Goal: Information Seeking & Learning: Find specific fact

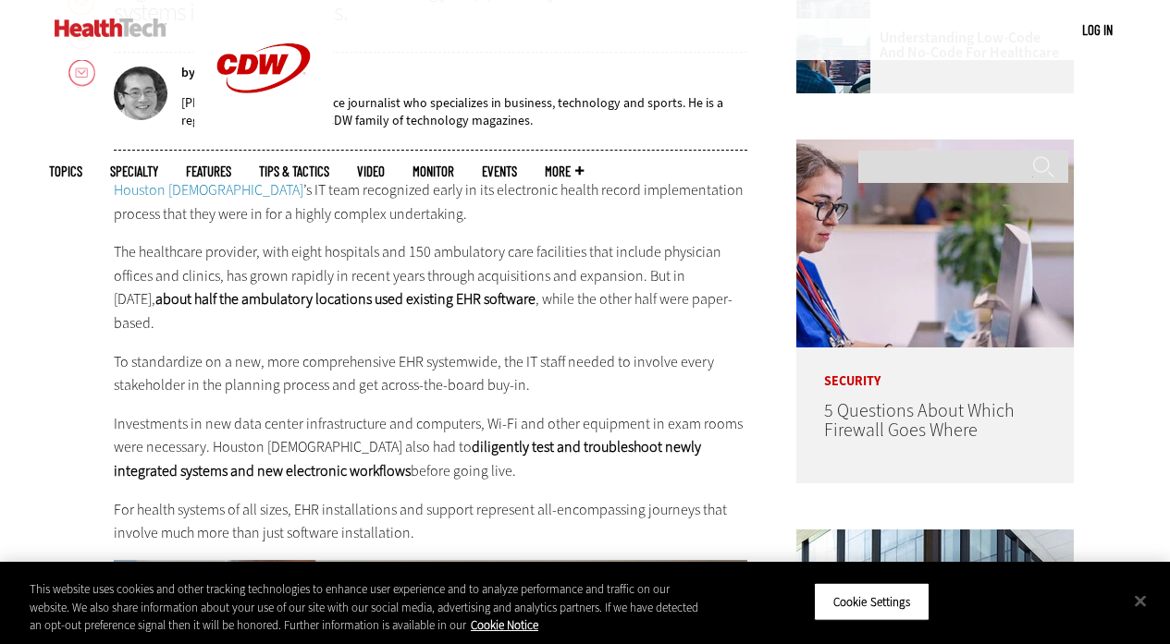
scroll to position [894, 0]
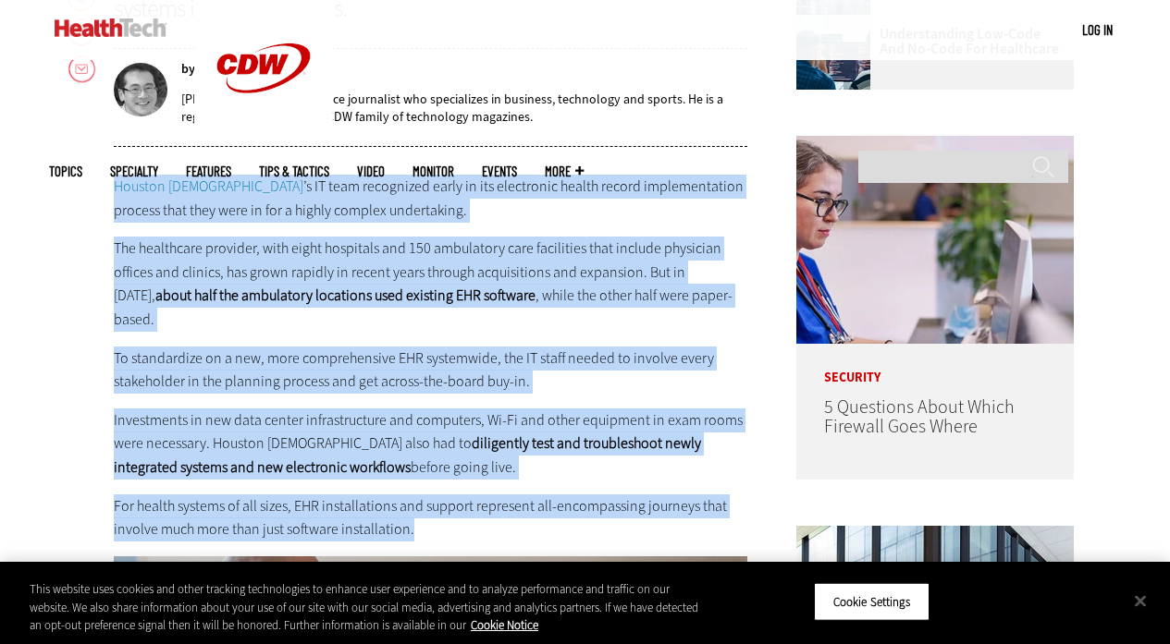
drag, startPoint x: 80, startPoint y: 186, endPoint x: 643, endPoint y: 505, distance: 647.2
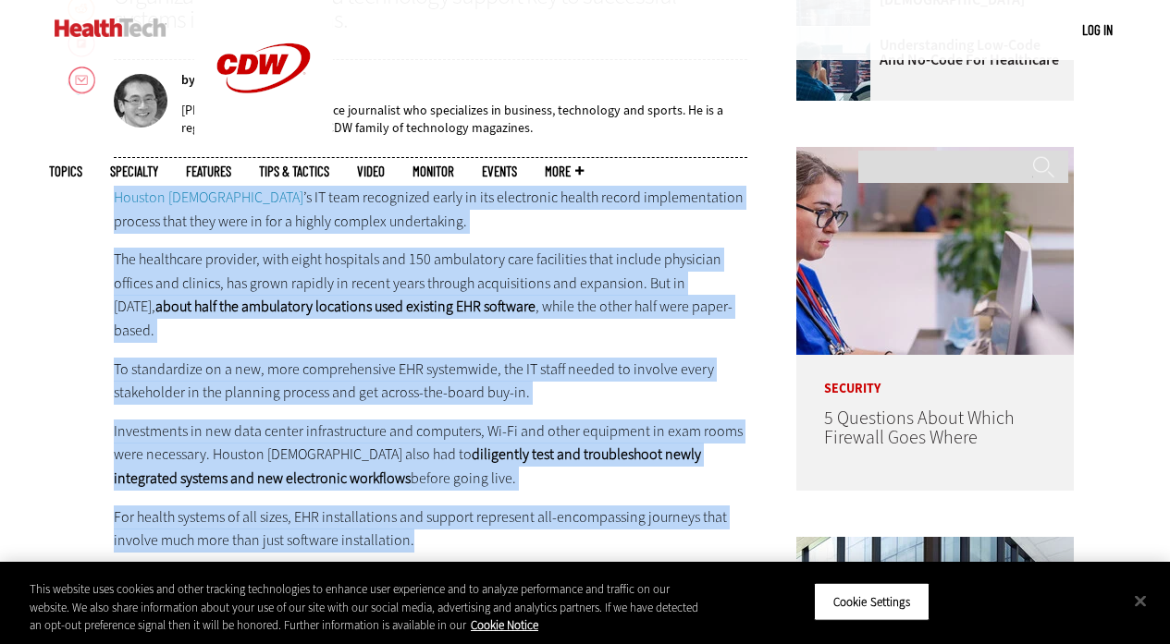
scroll to position [878, 0]
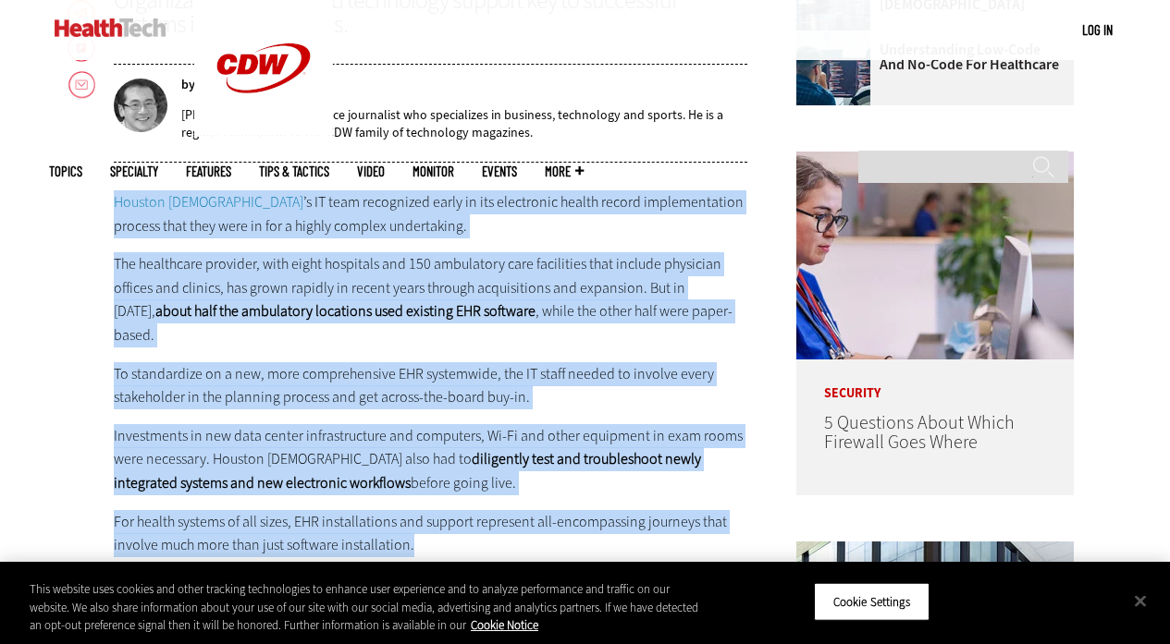
copy div "Loremip Dolorsita ’c AD elit seddoeiusm tempo in utl etdolorema aliqua enimad m…"
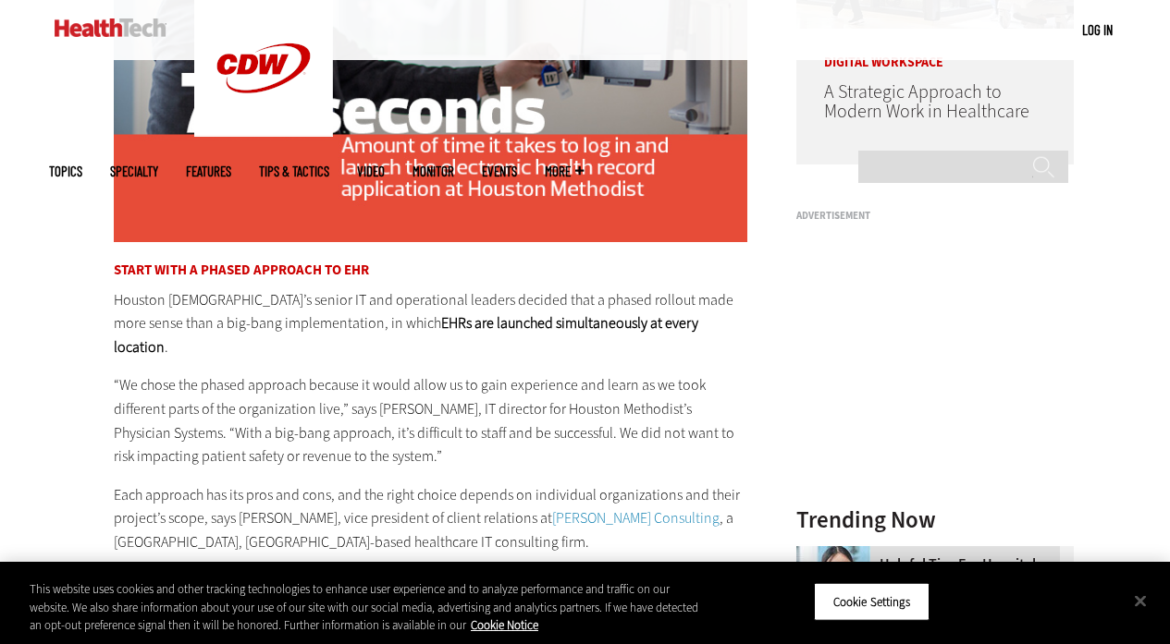
scroll to position [1602, 0]
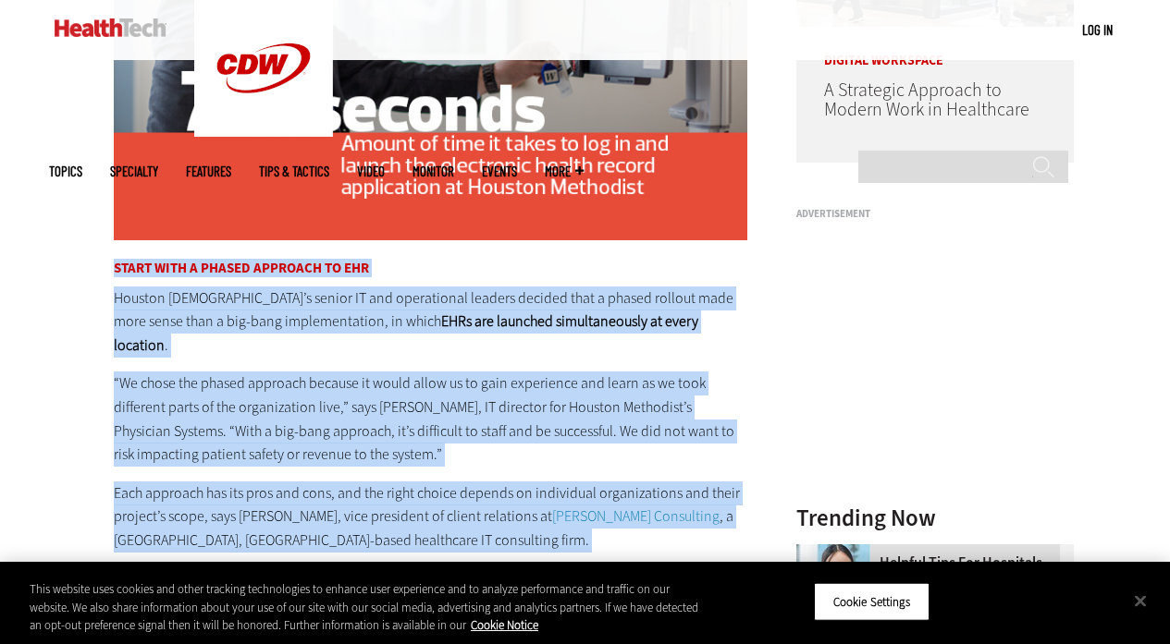
drag, startPoint x: 116, startPoint y: 243, endPoint x: 338, endPoint y: 544, distance: 373.6
copy div "Start With a Phased Approach to EHR Houston [DEMOGRAPHIC_DATA]’s senior IT and …"
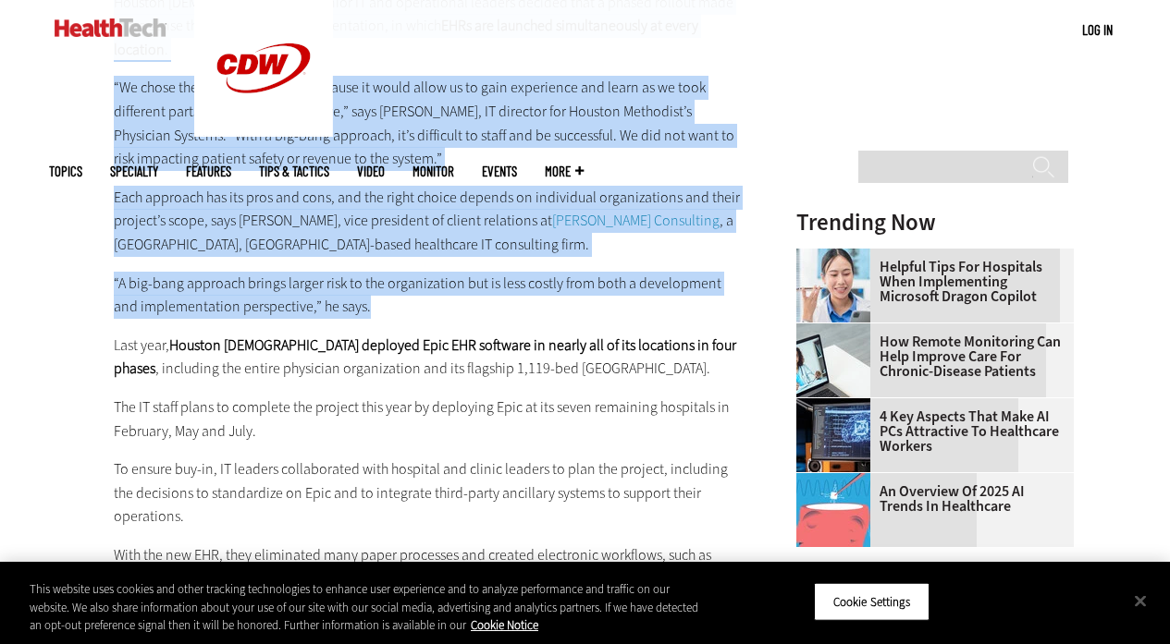
scroll to position [1907, 0]
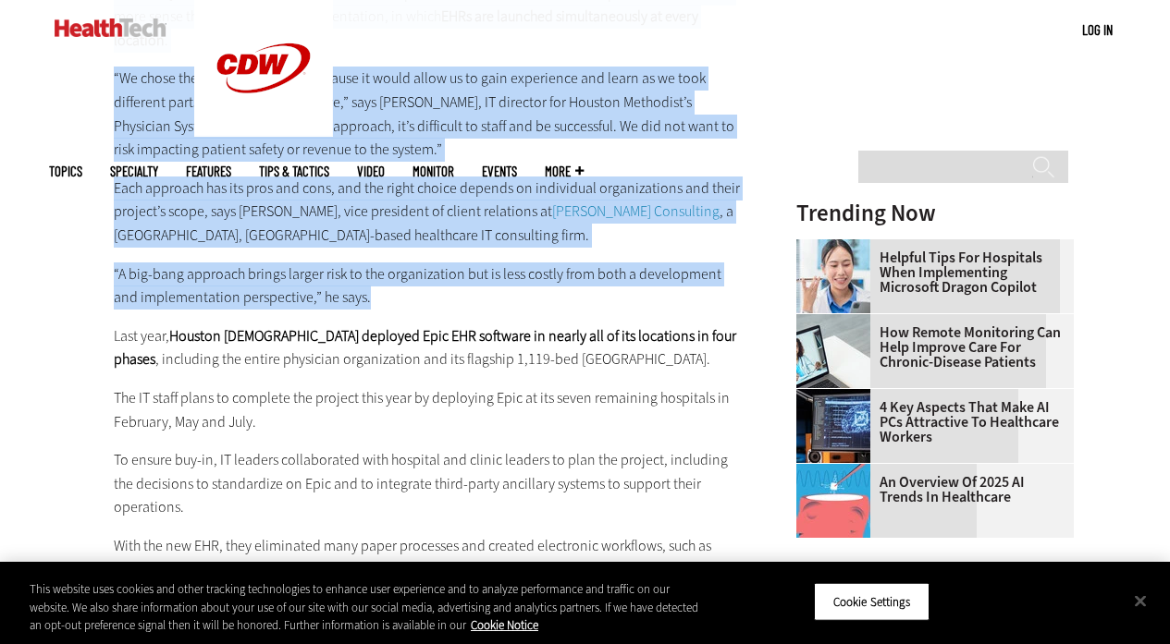
copy div "Start With a Phased Approach to EHR Houston [DEMOGRAPHIC_DATA]’s senior IT and …"
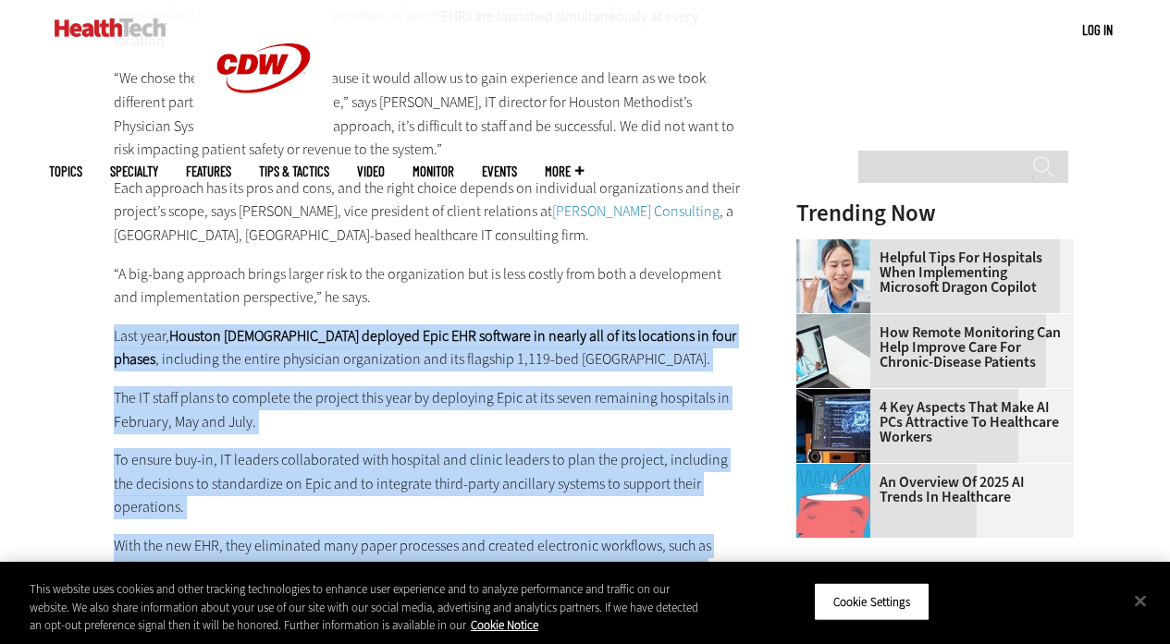
drag, startPoint x: 115, startPoint y: 286, endPoint x: 227, endPoint y: 546, distance: 284.1
copy div "Last year, Houston Methodist deployed Epic EHR software in nearly all of its lo…"
